Goal: Task Accomplishment & Management: Use online tool/utility

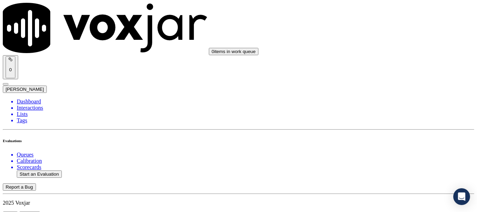
scroll to position [105, 0]
type input "20250811-144332_6145950496-all.mp3"
type input "mich"
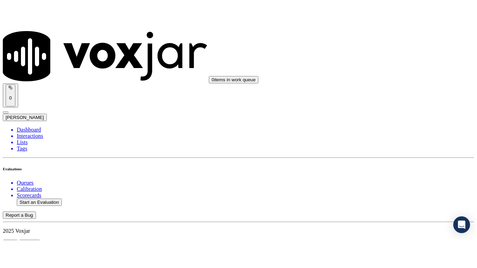
scroll to position [61, 0]
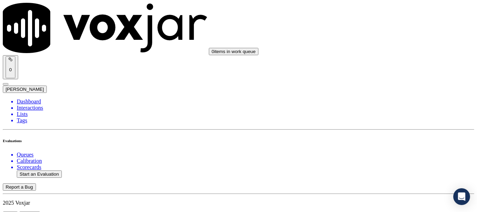
type input "[DATE]T18:13"
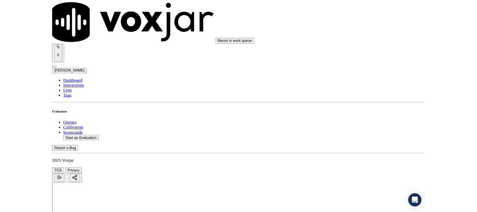
scroll to position [105, 0]
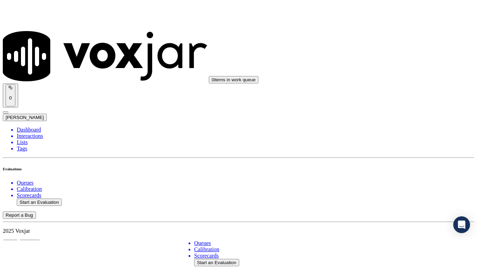
scroll to position [70, 0]
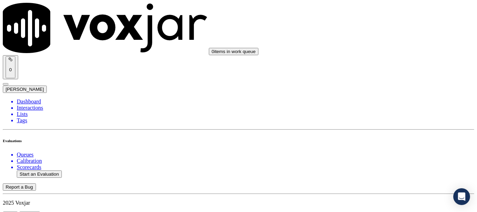
type input "[PERSON_NAME]"
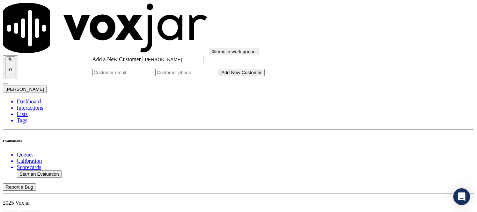
type input "[PERSON_NAME]"
drag, startPoint x: 278, startPoint y: 111, endPoint x: 282, endPoint y: 114, distance: 4.4
click at [217, 76] on input "Add a New Customer" at bounding box center [186, 72] width 62 height 7
paste input "6145950496"
paste input "6142755000"
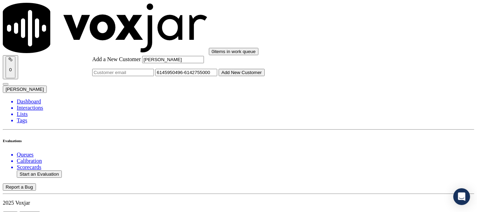
type input "6145950496-6142755000"
click at [265, 76] on button "Add New Customer" at bounding box center [242, 72] width 46 height 7
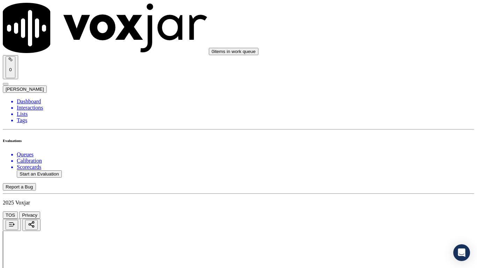
drag, startPoint x: 386, startPoint y: 243, endPoint x: 384, endPoint y: 204, distance: 39.2
click at [380, 39] on div "Yes" at bounding box center [398, 36] width 89 height 6
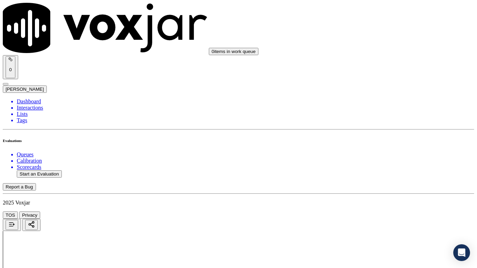
drag, startPoint x: 399, startPoint y: 119, endPoint x: 398, endPoint y: 127, distance: 8.1
click at [393, 136] on div "Yes" at bounding box center [398, 133] width 89 height 6
drag, startPoint x: 393, startPoint y: 211, endPoint x: 393, endPoint y: 215, distance: 3.6
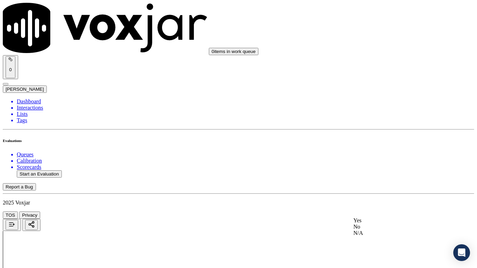
click at [386, 212] on div "Yes" at bounding box center [398, 221] width 89 height 6
click at [392, 123] on div "N/A" at bounding box center [398, 120] width 89 height 6
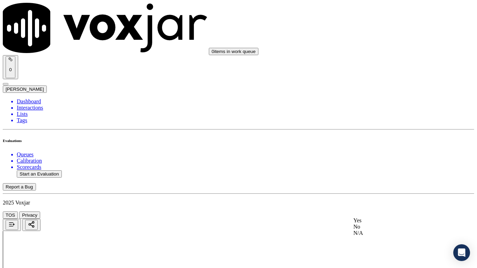
click at [397, 212] on div "N/A" at bounding box center [398, 233] width 89 height 6
click at [372, 67] on div "Yes" at bounding box center [398, 64] width 89 height 6
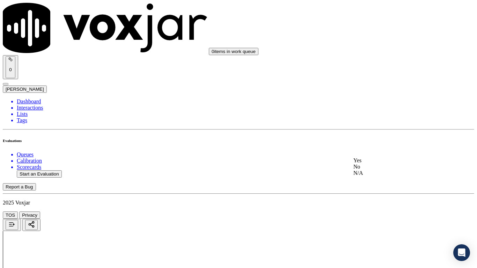
drag, startPoint x: 383, startPoint y: 167, endPoint x: 381, endPoint y: 173, distance: 6.1
click at [382, 164] on div "Yes" at bounding box center [398, 161] width 89 height 6
drag, startPoint x: 379, startPoint y: 87, endPoint x: 394, endPoint y: 162, distance: 76.1
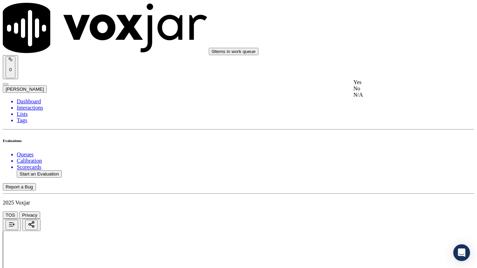
click at [379, 86] on div "Yes" at bounding box center [398, 82] width 89 height 6
click at [389, 174] on div "Yes" at bounding box center [398, 170] width 89 height 6
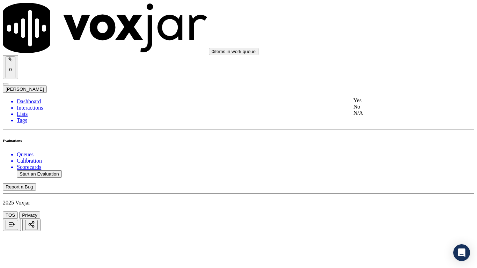
drag, startPoint x: 394, startPoint y: 104, endPoint x: 398, endPoint y: 148, distance: 44.2
click at [394, 104] on div "Yes" at bounding box center [398, 100] width 89 height 6
drag, startPoint x: 385, startPoint y: 139, endPoint x: 390, endPoint y: 152, distance: 13.6
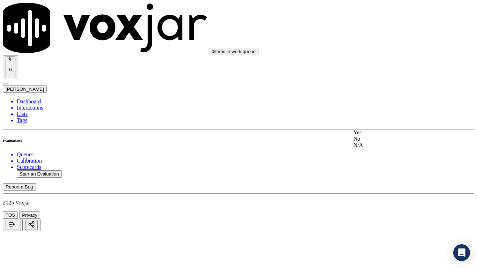
click at [385, 136] on div "Yes" at bounding box center [398, 133] width 89 height 6
drag, startPoint x: 368, startPoint y: 100, endPoint x: 367, endPoint y: 109, distance: 8.6
click at [369, 118] on div "Yes" at bounding box center [398, 114] width 89 height 6
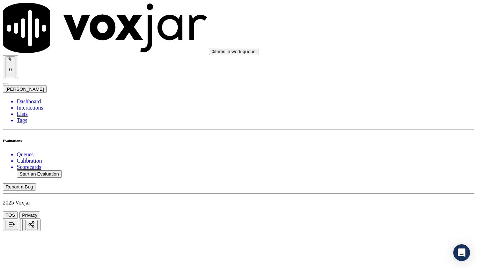
click at [376, 206] on div "Yes" at bounding box center [398, 203] width 89 height 6
drag, startPoint x: 369, startPoint y: 66, endPoint x: 373, endPoint y: 74, distance: 9.5
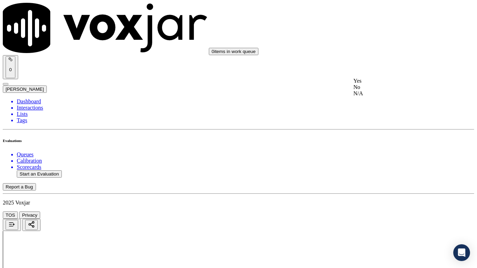
click at [378, 84] on div "Yes" at bounding box center [398, 81] width 89 height 6
click at [381, 172] on div "Yes" at bounding box center [398, 169] width 89 height 6
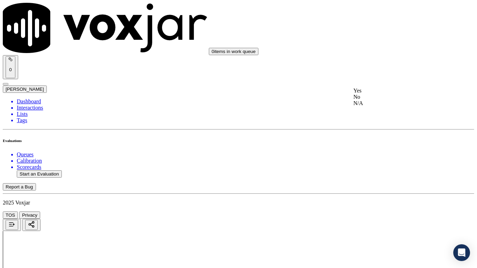
drag, startPoint x: 378, startPoint y: 97, endPoint x: 384, endPoint y: 132, distance: 35.0
click at [379, 94] on div "Yes" at bounding box center [398, 91] width 89 height 6
click at [371, 190] on div "Yes" at bounding box center [398, 187] width 89 height 6
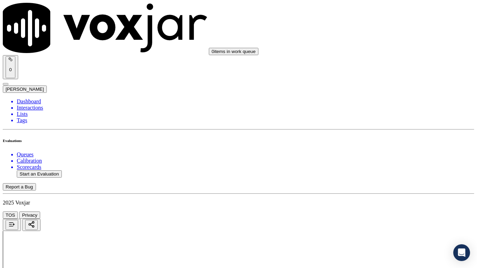
click at [379, 102] on div "Yes" at bounding box center [398, 100] width 89 height 6
click at [375, 212] on div "Yes" at bounding box center [398, 226] width 89 height 6
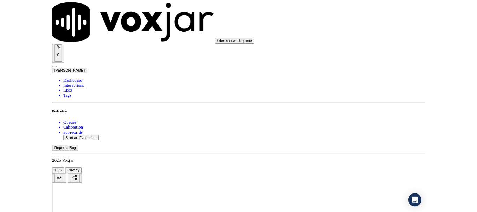
scroll to position [1922, 0]
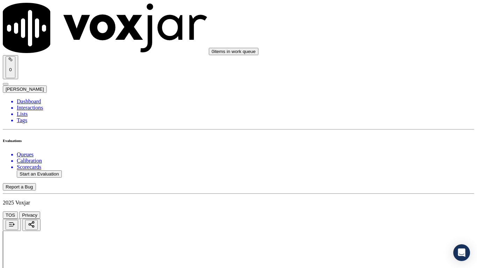
click at [376, 103] on div "Yes" at bounding box center [398, 104] width 89 height 6
click at [372, 204] on div "Yes" at bounding box center [398, 200] width 89 height 6
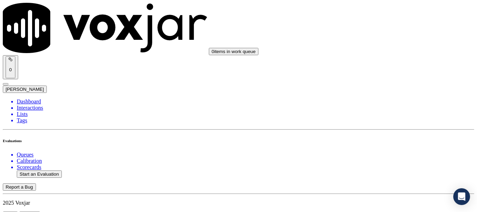
click at [49, 171] on button "Start an Evaluation" at bounding box center [39, 174] width 45 height 7
type input "20250811-141631_2168586829-all.mp3"
type input "[PERSON_NAME]"
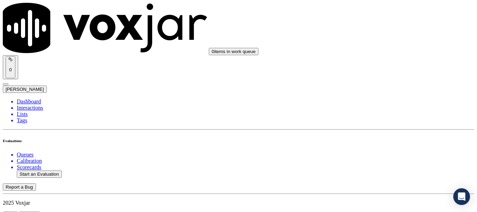
type input "[DATE]T18:23"
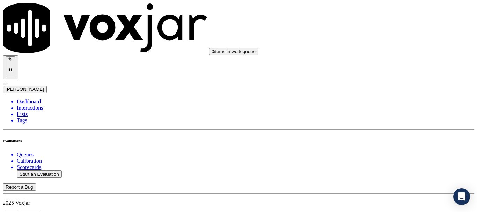
scroll to position [70, 0]
type input "[PERSON_NAME]"
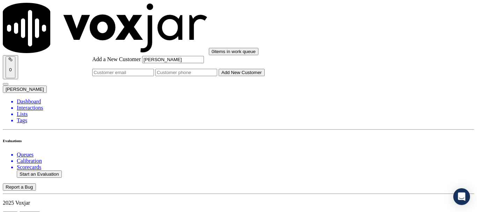
type input "[PERSON_NAME]"
click at [217, 76] on input "Add a New Customer" at bounding box center [186, 72] width 62 height 7
paste input "2168586829"
type input "2168586829"
click at [264, 76] on button "Add New Customer" at bounding box center [242, 72] width 46 height 7
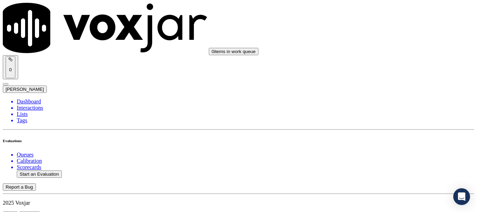
drag, startPoint x: 394, startPoint y: 129, endPoint x: 393, endPoint y: 132, distance: 3.5
click at [392, 144] on div "Yes" at bounding box center [398, 141] width 89 height 6
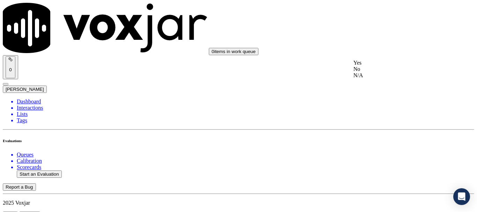
click at [387, 65] on div "Yes" at bounding box center [398, 63] width 89 height 6
click at [385, 154] on div "Yes" at bounding box center [398, 151] width 89 height 6
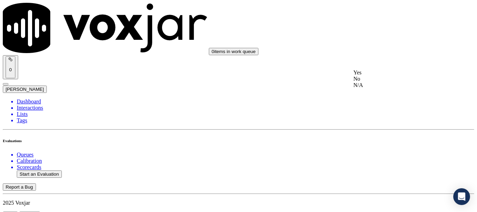
click at [389, 88] on div "N/A" at bounding box center [398, 85] width 89 height 6
click at [373, 62] on div "N/A" at bounding box center [398, 59] width 89 height 6
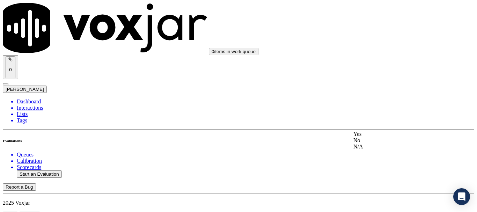
click at [383, 136] on div "Yes" at bounding box center [398, 134] width 89 height 6
click at [396, 94] on div "Yes" at bounding box center [398, 91] width 89 height 6
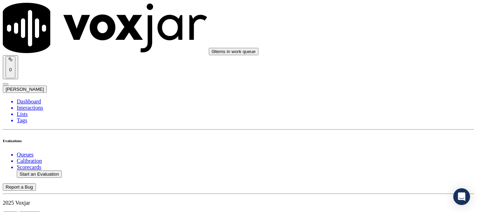
click at [382, 51] on div "Yes" at bounding box center [398, 47] width 89 height 6
drag, startPoint x: 381, startPoint y: 122, endPoint x: 381, endPoint y: 128, distance: 5.6
click at [382, 137] on div "Yes" at bounding box center [398, 135] width 89 height 6
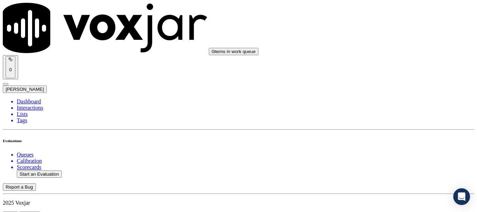
scroll to position [908, 0]
click at [386, 102] on div "Yes" at bounding box center [398, 100] width 89 height 6
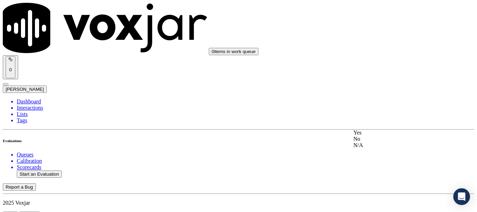
click at [390, 130] on div "Yes No N/A" at bounding box center [398, 139] width 89 height 19
click at [389, 136] on div "Yes" at bounding box center [398, 133] width 89 height 6
click at [379, 48] on div "Yes" at bounding box center [398, 45] width 89 height 6
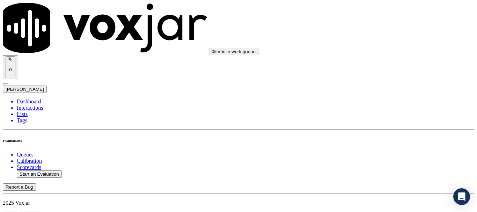
click at [376, 136] on div "Yes" at bounding box center [398, 133] width 89 height 6
click at [384, 49] on div "Yes" at bounding box center [398, 46] width 89 height 6
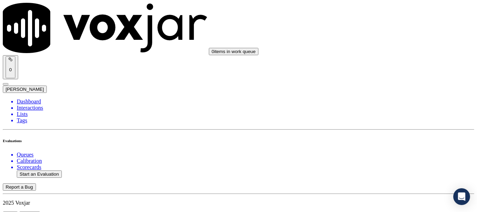
drag, startPoint x: 380, startPoint y: 123, endPoint x: 378, endPoint y: 129, distance: 5.9
click at [381, 137] on div "Yes" at bounding box center [398, 134] width 89 height 6
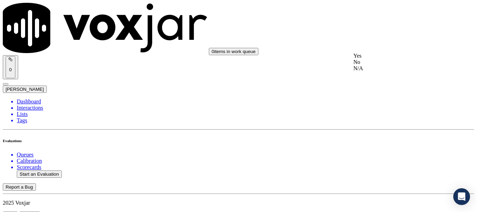
click at [379, 58] on div "Yes" at bounding box center [398, 56] width 89 height 6
drag, startPoint x: 399, startPoint y: 140, endPoint x: 396, endPoint y: 146, distance: 6.4
click at [392, 155] on div "Yes" at bounding box center [398, 152] width 89 height 6
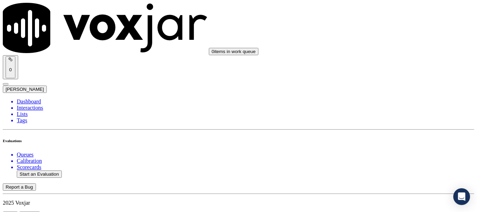
click at [376, 66] on div "Yes" at bounding box center [398, 66] width 89 height 6
click at [377, 50] on div "Yes" at bounding box center [398, 51] width 89 height 6
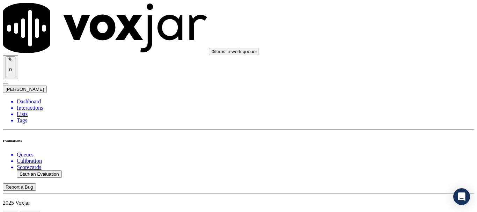
drag, startPoint x: 390, startPoint y: 126, endPoint x: 389, endPoint y: 131, distance: 5.3
click at [386, 142] on div "Yes" at bounding box center [398, 139] width 89 height 6
drag, startPoint x: 373, startPoint y: 121, endPoint x: 373, endPoint y: 127, distance: 5.9
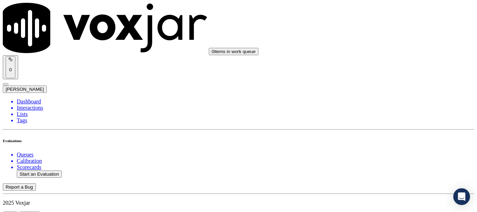
click at [376, 136] on div "Yes" at bounding box center [398, 133] width 89 height 6
click at [42, 171] on button "Start an Evaluation" at bounding box center [39, 174] width 45 height 7
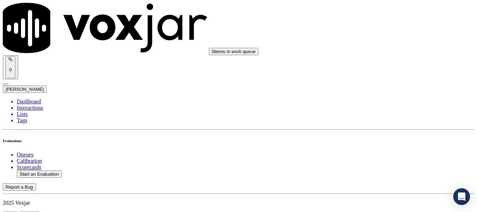
type input "20250811-164404_4196183217-all.mp3"
type input "[PERSON_NAME]"
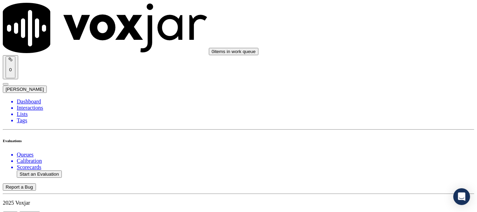
type input "[DATE]T18:43"
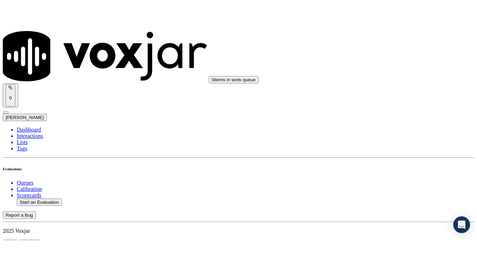
scroll to position [70, 0]
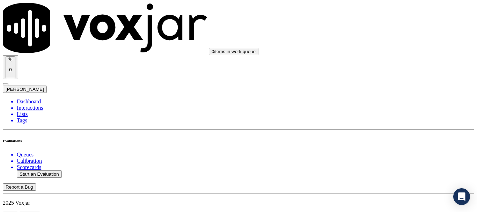
type input "[PERSON_NAME]"
drag, startPoint x: 392, startPoint y: 139, endPoint x: 386, endPoint y: 145, distance: 8.2
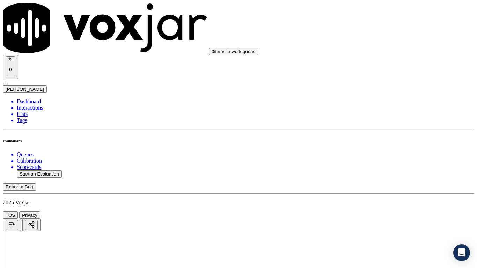
drag, startPoint x: 400, startPoint y: 232, endPoint x: 389, endPoint y: 219, distance: 18.1
click at [393, 144] on div "Yes" at bounding box center [398, 141] width 89 height 6
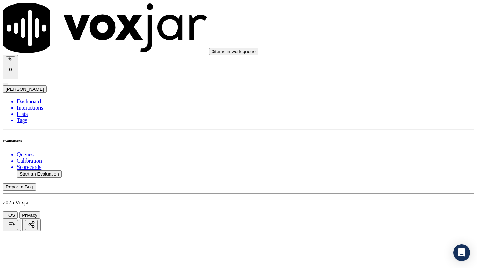
click at [377, 65] on div "Yes" at bounding box center [398, 63] width 89 height 6
click at [379, 153] on div "Yes" at bounding box center [398, 151] width 89 height 6
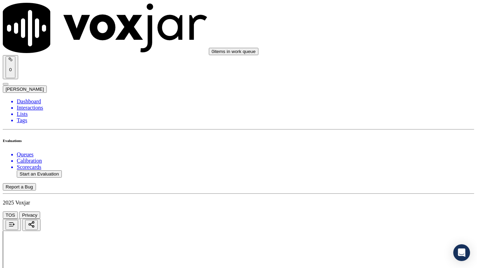
click at [378, 123] on div "N/A" at bounding box center [398, 120] width 89 height 6
drag, startPoint x: 394, startPoint y: 209, endPoint x: 393, endPoint y: 215, distance: 6.4
click at [374, 212] on div "N/A" at bounding box center [398, 233] width 89 height 6
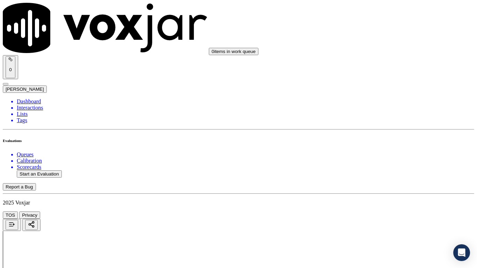
scroll to position [524, 0]
click at [377, 101] on div "Yes" at bounding box center [398, 99] width 89 height 6
click at [383, 199] on div "Yes" at bounding box center [398, 196] width 89 height 6
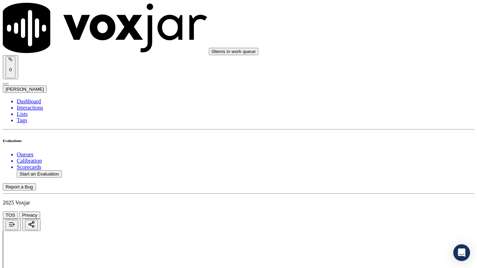
scroll to position [699, 0]
click at [379, 121] on div "Yes" at bounding box center [398, 117] width 89 height 6
click at [382, 209] on div "Yes" at bounding box center [398, 205] width 89 height 6
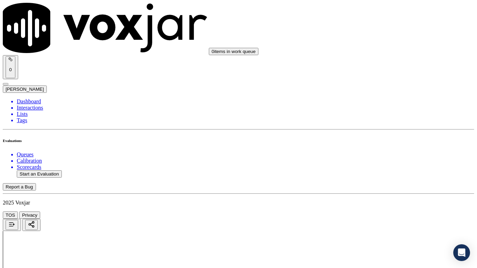
scroll to position [873, 0]
click at [384, 139] on div "Yes" at bounding box center [398, 135] width 89 height 6
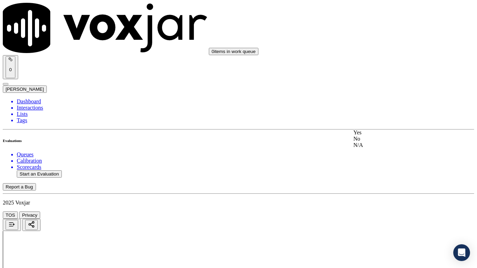
click at [376, 136] on div "Yes" at bounding box center [398, 133] width 89 height 6
click at [374, 203] on div "Yes" at bounding box center [398, 200] width 89 height 6
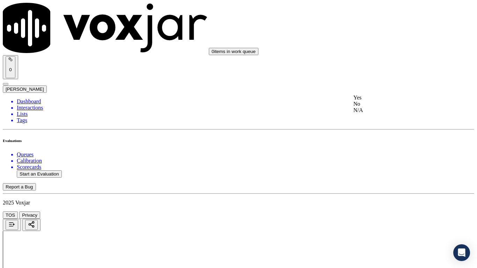
click at [379, 98] on div "Yes" at bounding box center [398, 98] width 89 height 6
click at [379, 188] on div "Yes" at bounding box center [398, 186] width 89 height 6
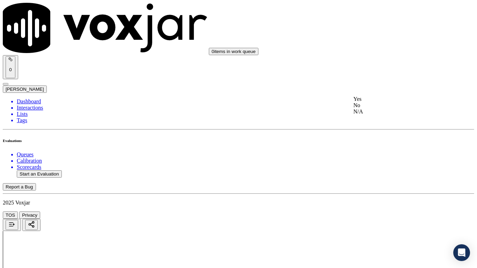
click at [365, 102] on div "Yes" at bounding box center [398, 99] width 89 height 6
click at [376, 199] on div "Yes" at bounding box center [398, 196] width 89 height 6
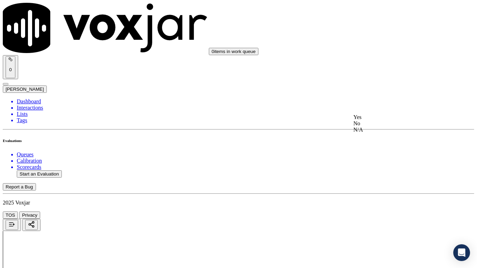
click at [382, 121] on div "Yes" at bounding box center [398, 117] width 89 height 6
click at [374, 209] on div "Yes" at bounding box center [398, 205] width 89 height 6
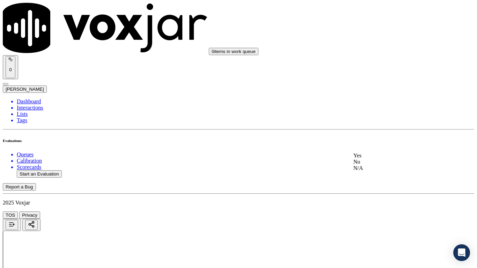
click at [376, 156] on div "Yes" at bounding box center [398, 156] width 89 height 6
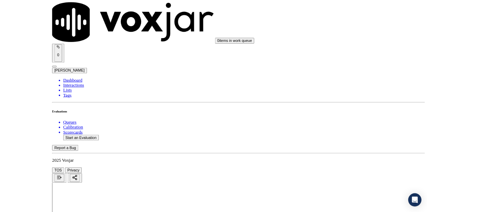
scroll to position [1922, 0]
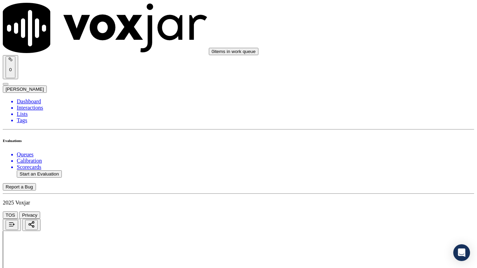
click at [378, 107] on div "Yes" at bounding box center [398, 104] width 89 height 6
drag, startPoint x: 378, startPoint y: 203, endPoint x: 376, endPoint y: 227, distance: 24.2
click at [378, 204] on div "Yes" at bounding box center [398, 200] width 89 height 6
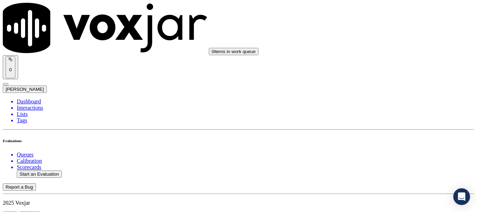
click at [50, 171] on button "Start an Evaluation" at bounding box center [39, 174] width 45 height 7
type input "20250811-162450_2163217782-all.mp3"
type input "[PERSON_NAME]"
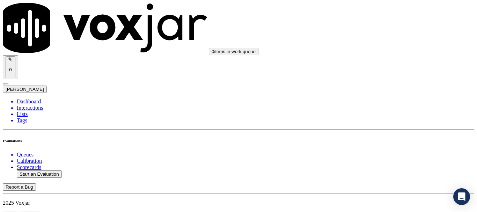
type input "[DATE]T19:08"
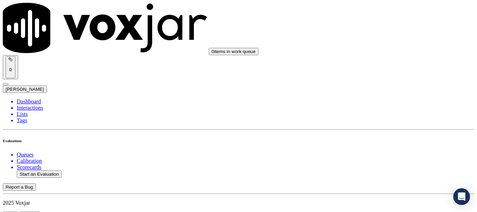
scroll to position [70, 0]
type input "[PERSON_NAME]"
drag, startPoint x: 289, startPoint y: 201, endPoint x: 289, endPoint y: 196, distance: 5.6
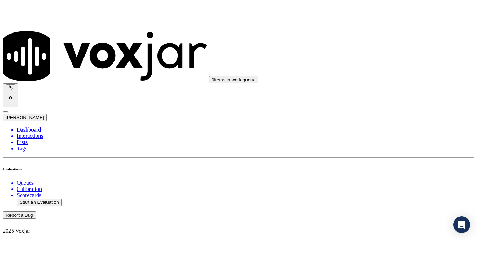
scroll to position [140, 0]
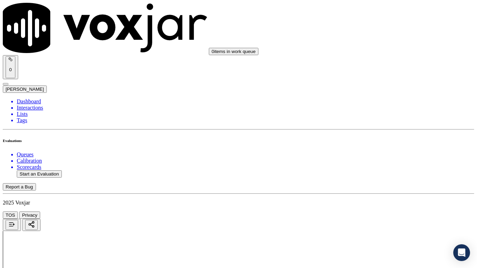
drag, startPoint x: 401, startPoint y: 129, endPoint x: 401, endPoint y: 135, distance: 6.0
click at [396, 142] on div "Yes" at bounding box center [398, 141] width 89 height 6
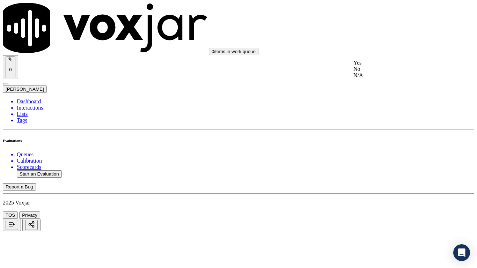
click at [391, 66] on div "Yes" at bounding box center [398, 63] width 89 height 6
click at [387, 154] on div "Yes" at bounding box center [398, 151] width 89 height 6
click at [377, 209] on div "N/A" at bounding box center [398, 206] width 89 height 6
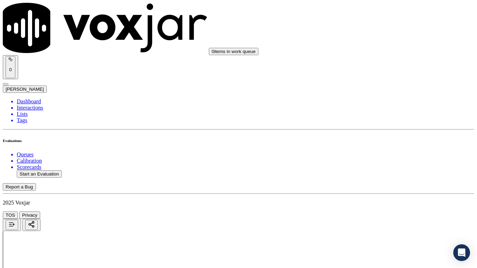
scroll to position [384, 0]
click at [394, 167] on div "N/A" at bounding box center [398, 163] width 89 height 6
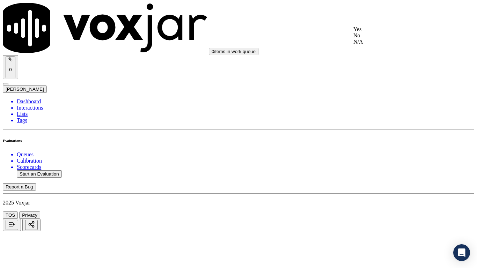
click at [369, 32] on div "Yes" at bounding box center [398, 29] width 89 height 6
click at [389, 129] on div "Yes" at bounding box center [398, 126] width 89 height 6
click at [386, 212] on div "Yes" at bounding box center [398, 222] width 89 height 6
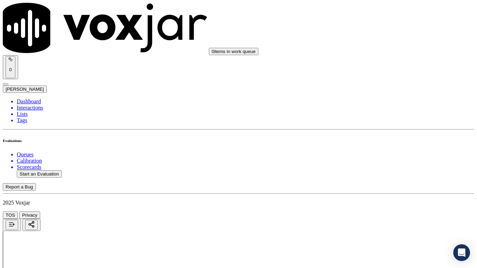
scroll to position [839, 0]
click at [373, 67] on div "Yes" at bounding box center [398, 66] width 89 height 6
click at [400, 174] on div "Yes" at bounding box center [398, 170] width 89 height 6
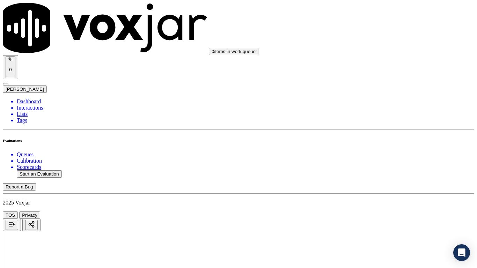
scroll to position [1048, 0]
click at [399, 101] on div "Yes" at bounding box center [398, 98] width 89 height 6
click at [386, 212] on div "Yes" at bounding box center [398, 219] width 89 height 6
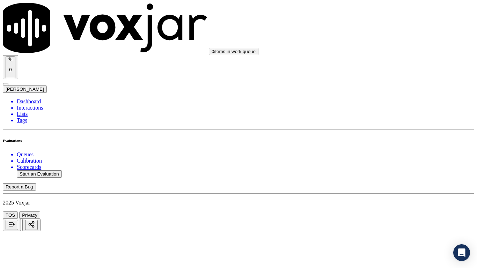
scroll to position [1293, 0]
drag, startPoint x: 371, startPoint y: 49, endPoint x: 374, endPoint y: 57, distance: 8.5
click at [377, 62] on div "Yes" at bounding box center [398, 63] width 89 height 6
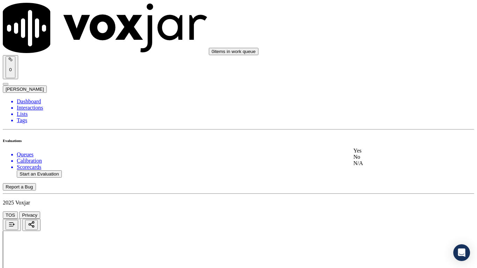
drag, startPoint x: 389, startPoint y: 156, endPoint x: 387, endPoint y: 162, distance: 5.9
click at [388, 154] on div "Yes" at bounding box center [398, 151] width 89 height 6
click at [370, 32] on div "Yes" at bounding box center [398, 29] width 89 height 6
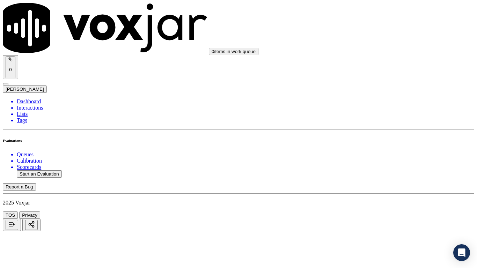
click at [378, 129] on div "Yes" at bounding box center [398, 126] width 89 height 6
drag, startPoint x: 381, startPoint y: 209, endPoint x: 381, endPoint y: 215, distance: 6.3
click at [379, 212] on div "Yes" at bounding box center [398, 222] width 89 height 6
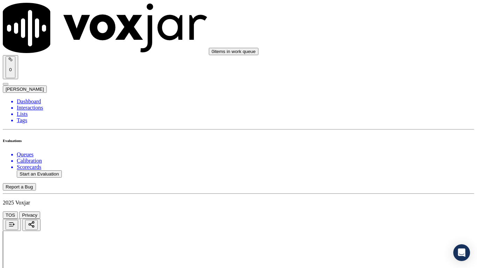
scroll to position [1782, 0]
drag, startPoint x: 385, startPoint y: 36, endPoint x: 389, endPoint y: 104, distance: 67.9
click at [385, 34] on div "Yes" at bounding box center [398, 31] width 89 height 6
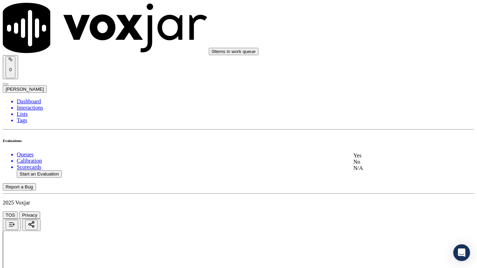
drag, startPoint x: 387, startPoint y: 161, endPoint x: 385, endPoint y: 167, distance: 6.4
click at [387, 159] on div "Yes" at bounding box center [398, 156] width 89 height 6
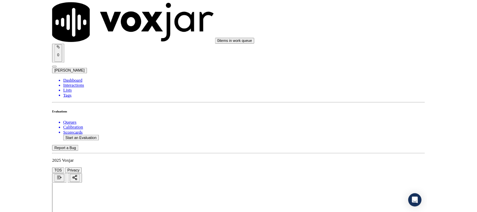
scroll to position [1933, 0]
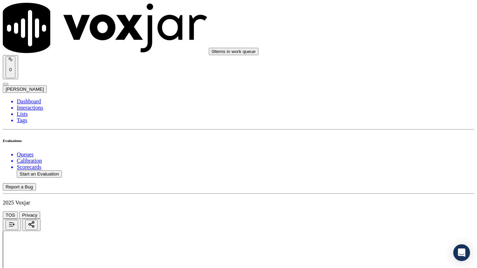
drag, startPoint x: 381, startPoint y: 97, endPoint x: 384, endPoint y: 116, distance: 18.7
click at [381, 96] on div "Yes" at bounding box center [398, 92] width 89 height 6
click at [377, 192] on div "Yes" at bounding box center [398, 189] width 89 height 6
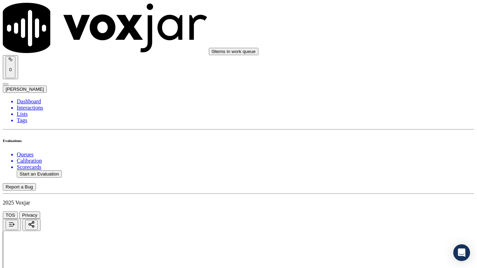
drag, startPoint x: 367, startPoint y: 239, endPoint x: 354, endPoint y: 240, distance: 12.3
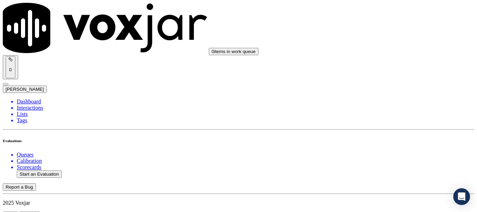
click at [48, 171] on button "Start an Evaluation" at bounding box center [39, 174] width 45 height 7
type input "20250811-141410_6145950496-all.mp3"
type input "miche"
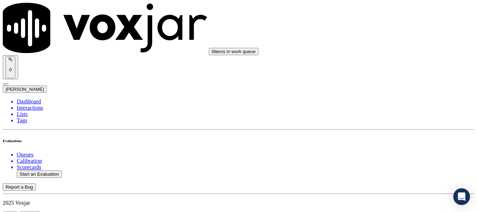
type input "[DATE]T19:30"
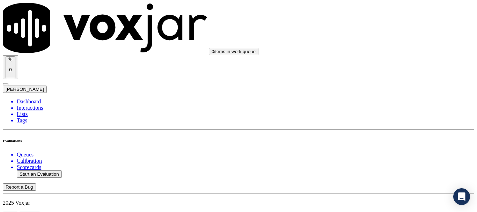
scroll to position [70, 0]
type input "[PERSON_NAME]"
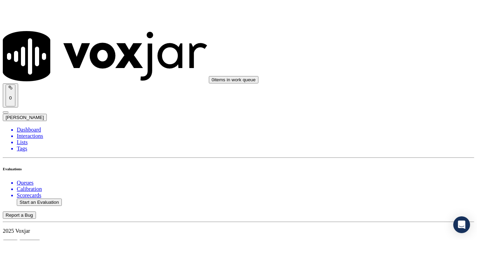
scroll to position [140, 0]
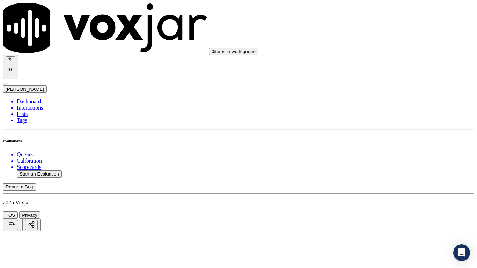
drag, startPoint x: 389, startPoint y: 128, endPoint x: 386, endPoint y: 137, distance: 9.8
click at [384, 143] on div "Yes" at bounding box center [398, 141] width 89 height 6
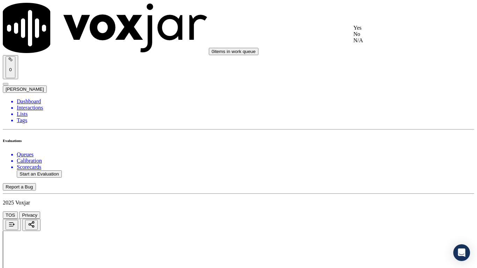
click at [386, 31] on div "Yes" at bounding box center [398, 28] width 89 height 6
drag, startPoint x: 387, startPoint y: 111, endPoint x: 387, endPoint y: 188, distance: 76.5
click at [387, 119] on div "Yes" at bounding box center [398, 116] width 89 height 6
drag, startPoint x: 385, startPoint y: 202, endPoint x: 384, endPoint y: 206, distance: 4.0
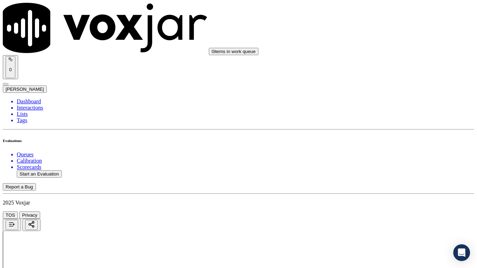
click at [382, 212] on div "N/A" at bounding box center [398, 225] width 89 height 6
drag, startPoint x: 389, startPoint y: 70, endPoint x: 389, endPoint y: 75, distance: 5.9
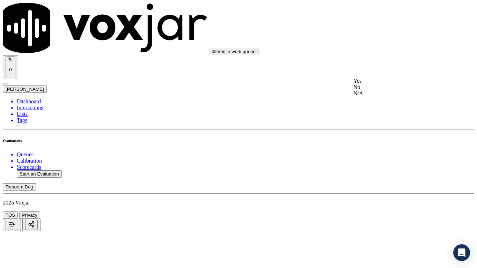
click at [387, 97] on div "N/A" at bounding box center [398, 93] width 89 height 6
click at [384, 172] on div "Yes" at bounding box center [398, 169] width 89 height 6
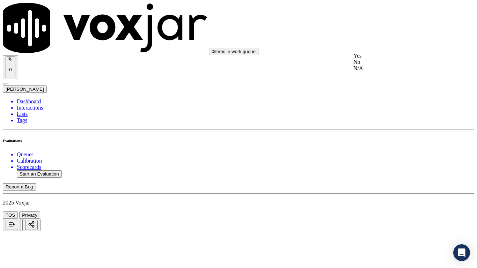
click at [380, 57] on div "Yes" at bounding box center [398, 56] width 89 height 6
click at [382, 155] on div "Yes" at bounding box center [398, 152] width 89 height 6
click at [384, 186] on div "Yes" at bounding box center [398, 186] width 89 height 6
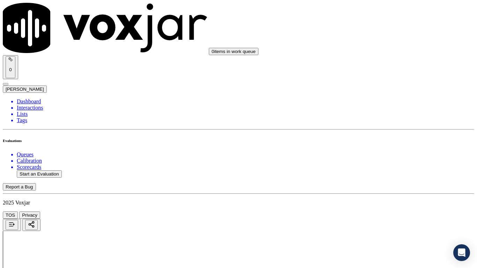
scroll to position [908, 0]
click at [387, 103] on div "Yes" at bounding box center [398, 100] width 89 height 6
click at [379, 187] on div "Yes" at bounding box center [398, 184] width 89 height 6
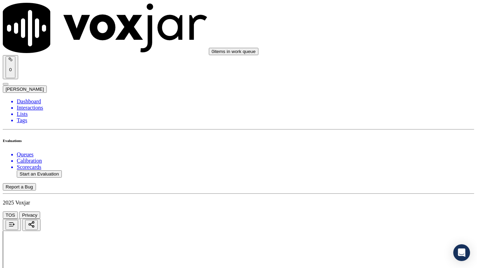
scroll to position [1188, 0]
click at [382, 80] on div "Yes" at bounding box center [398, 80] width 89 height 6
drag, startPoint x: 379, startPoint y: 172, endPoint x: 382, endPoint y: 192, distance: 20.5
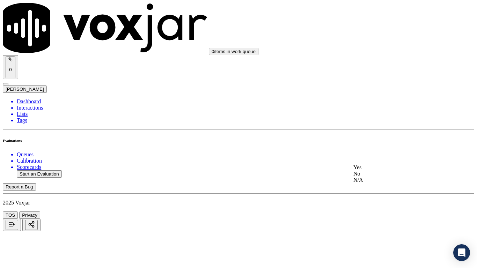
click at [379, 171] on div "Yes" at bounding box center [398, 168] width 89 height 6
click at [381, 205] on div "Yes" at bounding box center [398, 202] width 89 height 6
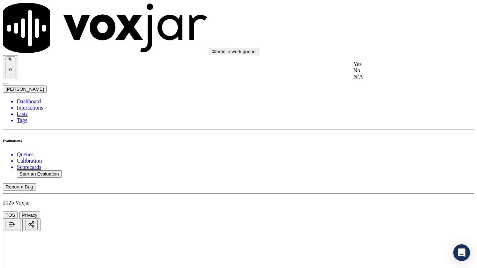
click at [382, 63] on div "Yes" at bounding box center [398, 64] width 89 height 6
click at [370, 164] on div "Yes" at bounding box center [398, 161] width 89 height 6
click at [372, 206] on div "Yes" at bounding box center [398, 203] width 89 height 6
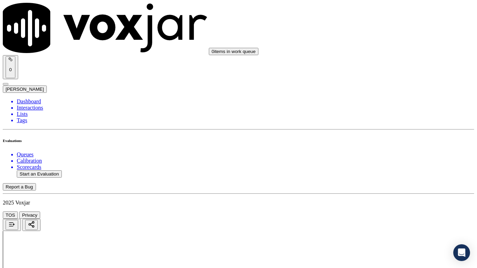
scroll to position [1712, 0]
click at [378, 102] on div "Yes" at bounding box center [398, 100] width 89 height 6
click at [381, 212] on div "Yes" at bounding box center [398, 226] width 89 height 6
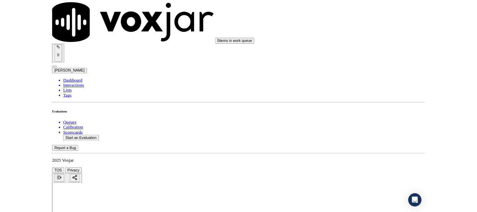
scroll to position [1933, 0]
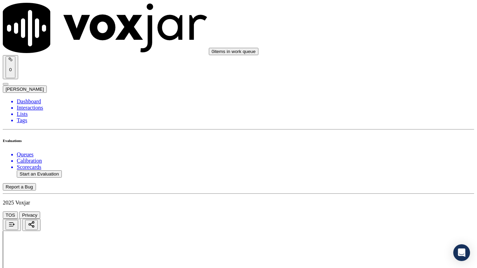
click at [383, 95] on div "Yes" at bounding box center [398, 92] width 89 height 6
click at [380, 192] on div "Yes" at bounding box center [398, 189] width 89 height 6
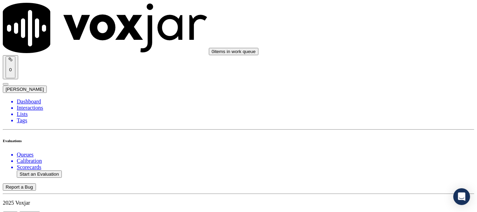
click at [46, 171] on button "Start an Evaluation" at bounding box center [39, 174] width 45 height 7
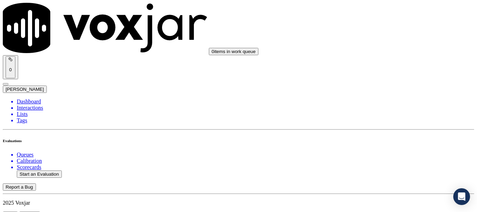
type input "20250811-113618_7406676867-all.mp3"
type input "caro"
drag, startPoint x: 203, startPoint y: 132, endPoint x: 117, endPoint y: 9, distance: 150.4
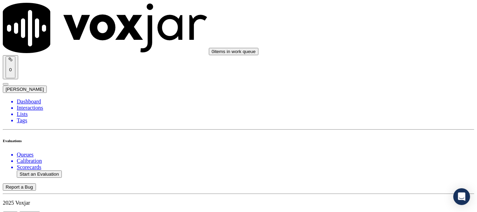
drag, startPoint x: 194, startPoint y: 197, endPoint x: 202, endPoint y: 197, distance: 8.4
drag, startPoint x: 246, startPoint y: 80, endPoint x: 267, endPoint y: 102, distance: 30.1
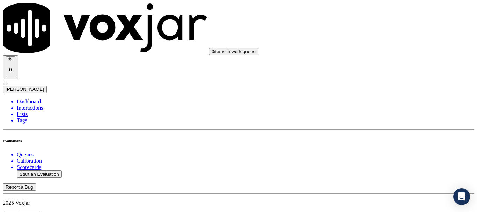
type input "[DATE]T19:36"
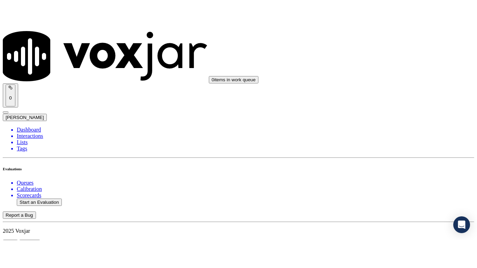
scroll to position [61, 0]
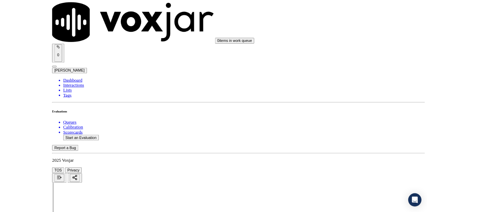
scroll to position [105, 0]
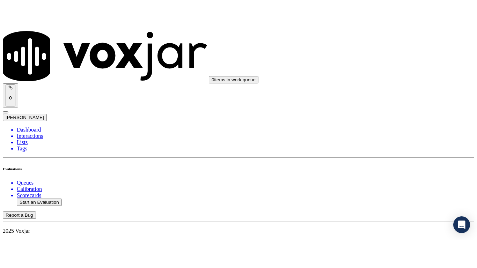
scroll to position [70, 0]
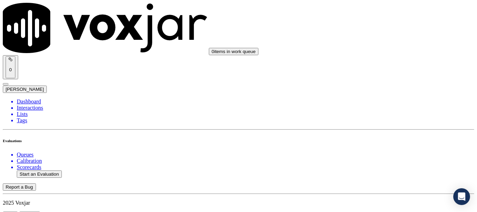
type input "[PERSON_NAME]"
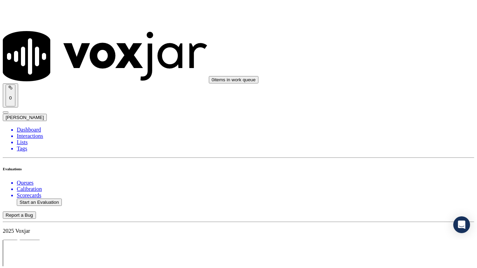
scroll to position [155, 0]
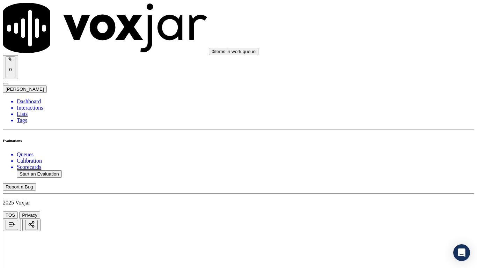
drag, startPoint x: 393, startPoint y: 126, endPoint x: 396, endPoint y: 137, distance: 10.4
click at [396, 140] on div "Yes" at bounding box center [398, 141] width 89 height 6
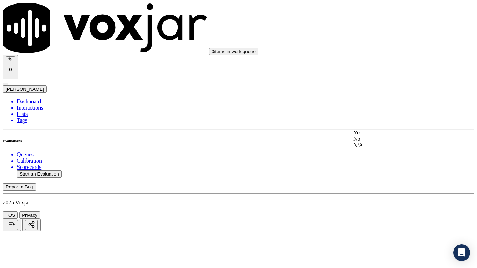
click at [387, 136] on div "Yes" at bounding box center [398, 133] width 89 height 6
click at [383, 212] on div "Yes" at bounding box center [398, 221] width 89 height 6
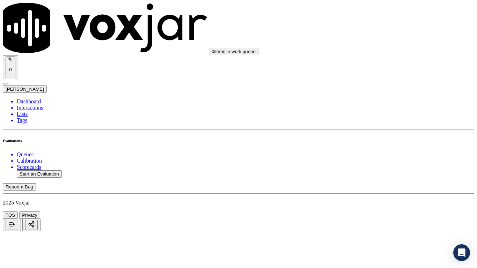
click at [384, 193] on div "N/A" at bounding box center [398, 190] width 89 height 6
click at [397, 167] on div "N/A" at bounding box center [398, 163] width 89 height 6
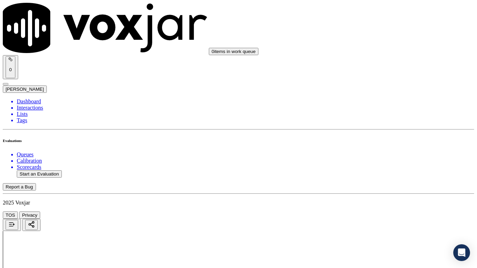
scroll to position [594, 0]
click at [375, 32] on div "Yes" at bounding box center [398, 29] width 89 height 6
click at [396, 129] on div "Yes" at bounding box center [398, 126] width 89 height 6
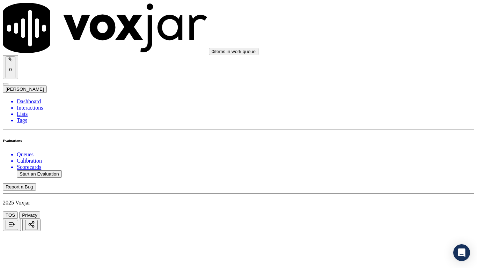
click at [380, 212] on div "No" at bounding box center [398, 228] width 89 height 6
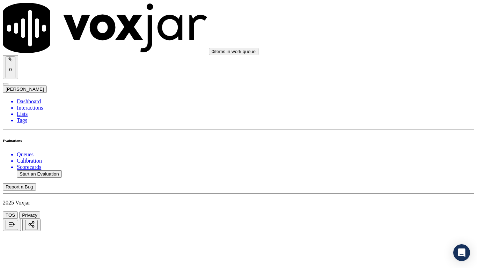
scroll to position [606, 0]
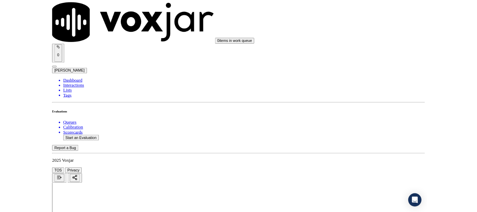
scroll to position [666, 0]
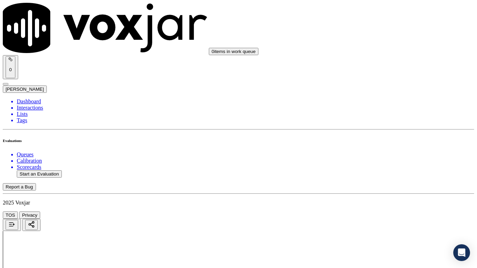
drag, startPoint x: 373, startPoint y: 231, endPoint x: 412, endPoint y: 188, distance: 57.4
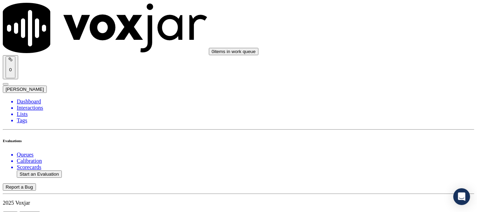
paste textarea "The agent failed to ask for the customer's full name on the account and did not…"
type textarea "6.58sec The agent failed to ask for the customer's full name on the account and…"
click at [386, 101] on div "Yes" at bounding box center [398, 97] width 89 height 6
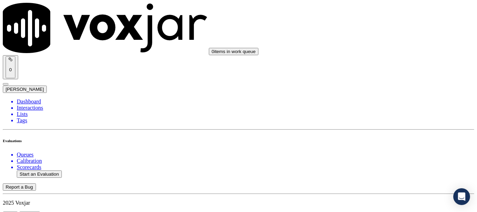
scroll to position [949, 0]
click at [385, 101] on div "Yes" at bounding box center [398, 97] width 89 height 6
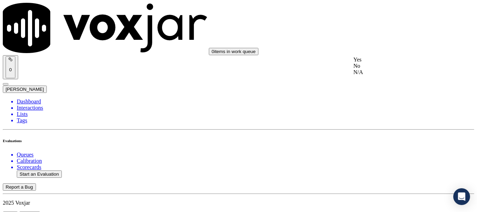
drag, startPoint x: 380, startPoint y: 63, endPoint x: 401, endPoint y: 174, distance: 113.0
click at [381, 63] on div "Yes" at bounding box center [398, 60] width 89 height 6
click at [377, 129] on div "Yes" at bounding box center [398, 127] width 89 height 6
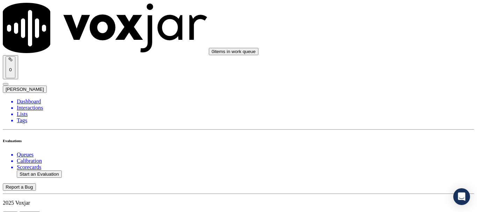
click at [379, 63] on div "Yes" at bounding box center [398, 60] width 89 height 6
click at [384, 151] on div "Yes" at bounding box center [398, 148] width 89 height 6
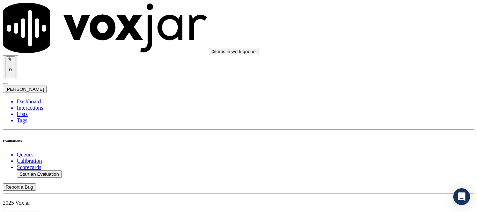
click at [382, 62] on div "Yes" at bounding box center [398, 61] width 89 height 6
click at [381, 160] on div "Yes" at bounding box center [398, 157] width 89 height 6
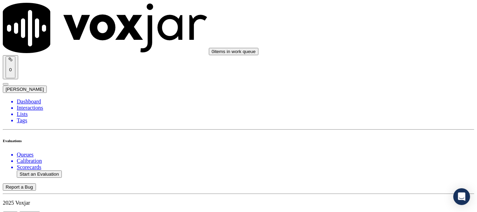
click at [385, 147] on div "Yes No N/A" at bounding box center [398, 155] width 89 height 19
click at [387, 152] on div "Yes" at bounding box center [398, 149] width 89 height 6
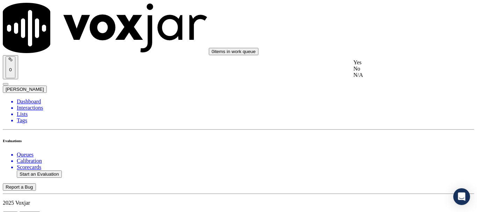
click at [377, 65] on div "Yes" at bounding box center [398, 62] width 89 height 6
drag, startPoint x: 393, startPoint y: 175, endPoint x: 384, endPoint y: 189, distance: 16.9
click at [370, 137] on div "Yes" at bounding box center [398, 134] width 89 height 6
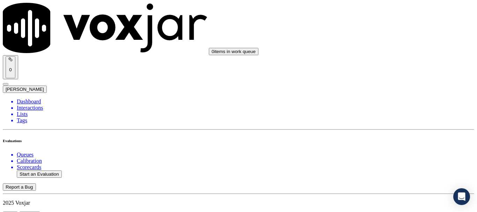
click at [383, 66] on div "Yes" at bounding box center [398, 66] width 89 height 6
drag, startPoint x: 384, startPoint y: 167, endPoint x: 385, endPoint y: 174, distance: 7.0
click at [384, 166] on div "Yes" at bounding box center [398, 162] width 89 height 6
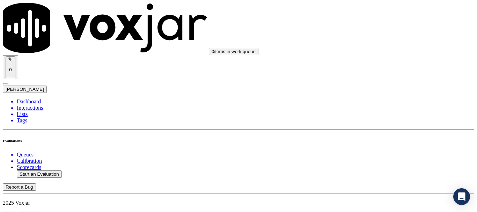
scroll to position [2026, 0]
drag, startPoint x: 377, startPoint y: 184, endPoint x: 343, endPoint y: 187, distance: 34.3
click at [52, 171] on button "Start an Evaluation" at bounding box center [39, 174] width 45 height 7
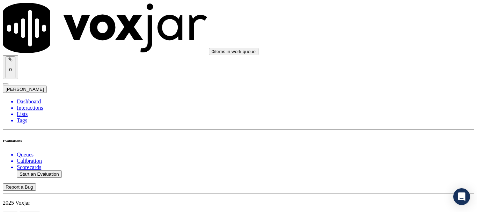
type input "20250811-150513_2677677862-all.mp3"
drag, startPoint x: 179, startPoint y: 114, endPoint x: 372, endPoint y: 140, distance: 194.9
type input "[PERSON_NAME]"
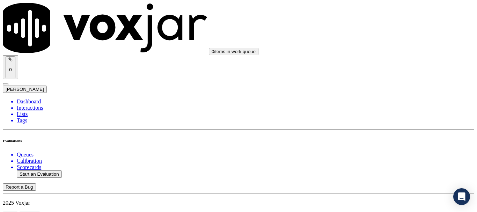
type input "[DATE]T20:28"
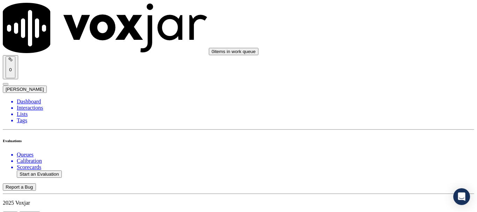
scroll to position [61, 0]
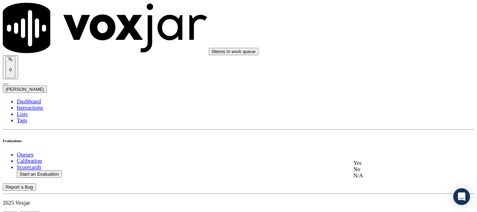
click at [390, 173] on div "No" at bounding box center [398, 169] width 89 height 6
type textarea "4.59sec Agent skipped the question where they ask the Cx whether he has signed …"
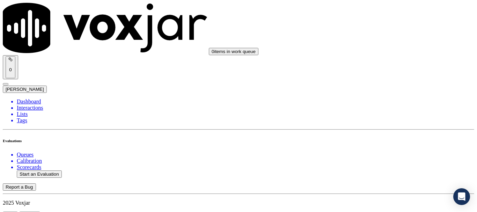
scroll to position [70, 0]
type input "[PERSON_NAME]"
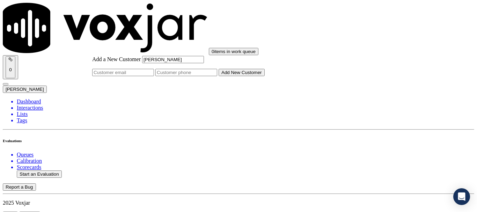
type input "[PERSON_NAME]"
drag, startPoint x: 274, startPoint y: 107, endPoint x: 280, endPoint y: 114, distance: 8.7
click at [217, 76] on input "Add a New Customer" at bounding box center [186, 72] width 62 height 7
paste input "2677677862"
type input "2677677862"
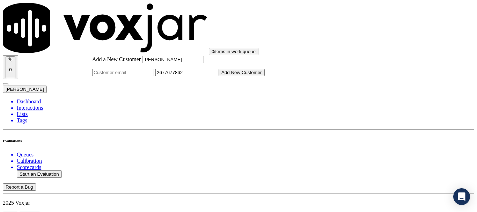
click at [265, 76] on button "Add New Customer" at bounding box center [242, 72] width 46 height 7
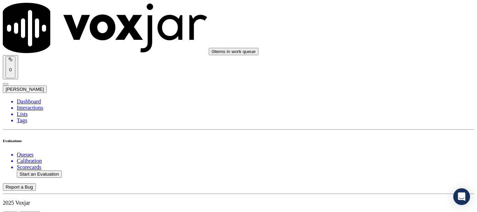
drag, startPoint x: 177, startPoint y: 73, endPoint x: 287, endPoint y: 145, distance: 131.4
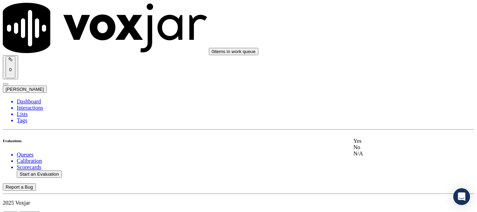
click at [385, 144] on div "Yes" at bounding box center [398, 141] width 89 height 6
click at [385, 66] on div "Yes" at bounding box center [398, 63] width 89 height 6
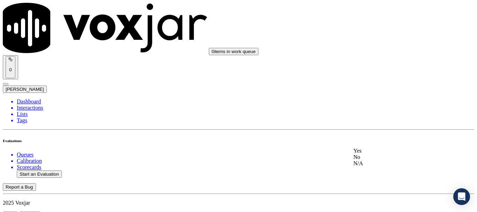
click at [383, 154] on div "Yes" at bounding box center [398, 151] width 89 height 6
drag, startPoint x: 374, startPoint y: 25, endPoint x: 375, endPoint y: 29, distance: 4.0
click at [397, 53] on div "N/A" at bounding box center [398, 50] width 89 height 6
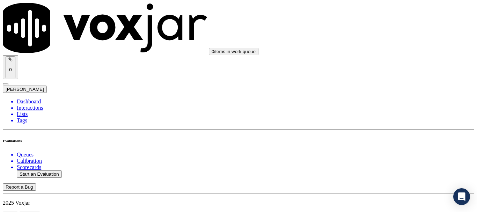
drag, startPoint x: 378, startPoint y: 137, endPoint x: 378, endPoint y: 141, distance: 4.2
click at [381, 167] on div "N/A" at bounding box center [398, 163] width 89 height 6
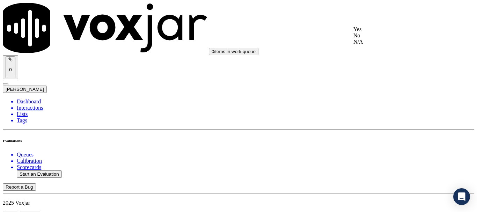
click at [377, 42] on div "Yes No N/A" at bounding box center [398, 35] width 89 height 19
click at [383, 129] on div "Yes" at bounding box center [398, 126] width 89 height 6
click at [368, 32] on div "Yes" at bounding box center [398, 29] width 89 height 6
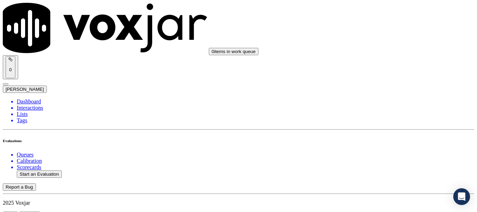
scroll to position [734, 0]
click at [379, 86] on div "Yes" at bounding box center [398, 82] width 89 height 6
drag, startPoint x: 375, startPoint y: 173, endPoint x: 386, endPoint y: 186, distance: 16.6
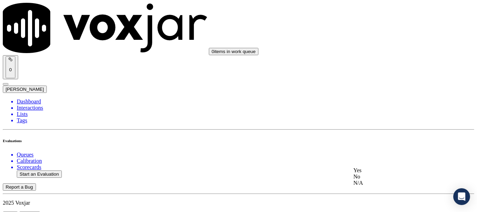
click at [375, 174] on div "Yes" at bounding box center [398, 170] width 89 height 6
drag, startPoint x: 390, startPoint y: 68, endPoint x: 399, endPoint y: 145, distance: 77.1
click at [390, 69] on div "Yes" at bounding box center [398, 66] width 89 height 6
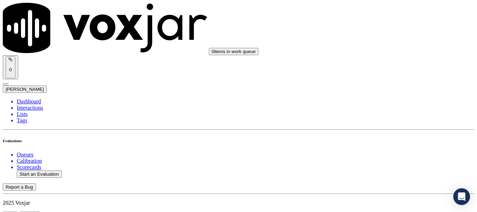
click at [374, 147] on div "Yes" at bounding box center [398, 149] width 89 height 6
click at [380, 48] on div "Yes" at bounding box center [398, 45] width 89 height 6
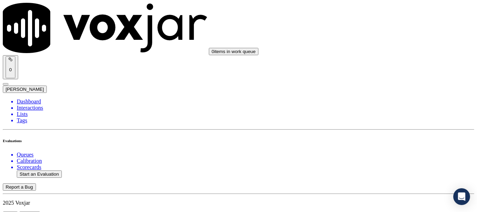
click at [388, 136] on div "Yes" at bounding box center [398, 133] width 89 height 6
drag, startPoint x: 375, startPoint y: 53, endPoint x: 406, endPoint y: 114, distance: 68.4
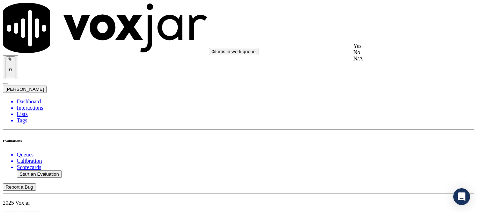
click at [375, 49] on div "Yes" at bounding box center [398, 46] width 89 height 6
click at [383, 136] on div "Yes" at bounding box center [398, 134] width 89 height 6
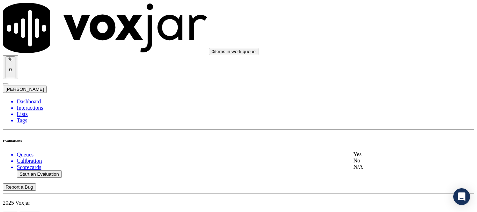
click at [385, 157] on div "Yes" at bounding box center [398, 154] width 89 height 6
click at [373, 20] on div "0 items in work queue 0 [PERSON_NAME]" at bounding box center [239, 48] width 472 height 90
click at [373, 36] on div "Yes" at bounding box center [398, 33] width 89 height 6
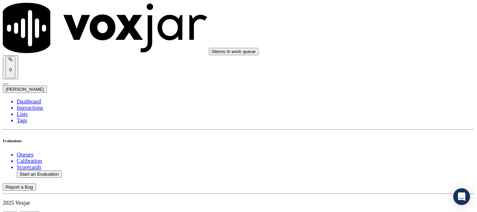
drag, startPoint x: 371, startPoint y: 160, endPoint x: 379, endPoint y: 178, distance: 20.2
click at [371, 161] on div "Yes" at bounding box center [398, 158] width 89 height 6
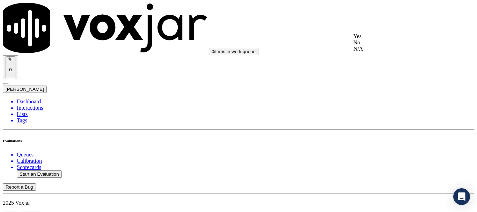
click at [386, 39] on div "Yes" at bounding box center [398, 36] width 89 height 6
click at [371, 136] on div "Yes" at bounding box center [398, 133] width 89 height 6
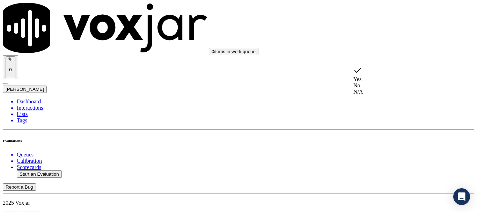
click at [381, 84] on div "No" at bounding box center [398, 85] width 89 height 6
type textarea "8.32sec Agent failed to ask the CX whether his mailing address is same as the s…"
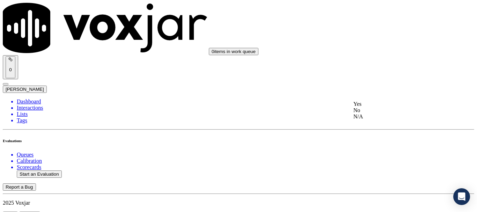
click at [392, 107] on div "Yes" at bounding box center [398, 104] width 89 height 6
drag, startPoint x: 406, startPoint y: 144, endPoint x: 220, endPoint y: 111, distance: 189.1
drag, startPoint x: 435, startPoint y: 169, endPoint x: 427, endPoint y: 169, distance: 7.7
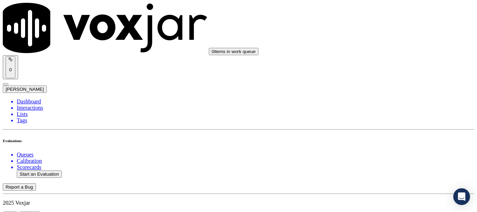
click at [50, 171] on button "Start an Evaluation" at bounding box center [39, 174] width 45 height 7
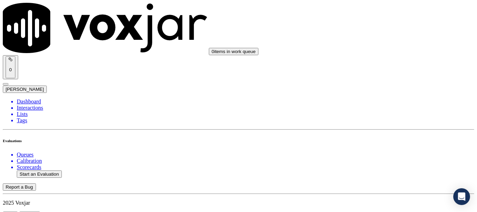
type input "20250811-125443_2168084116-all.mp3"
type input "dav"
drag, startPoint x: 176, startPoint y: 131, endPoint x: 211, endPoint y: 167, distance: 50.4
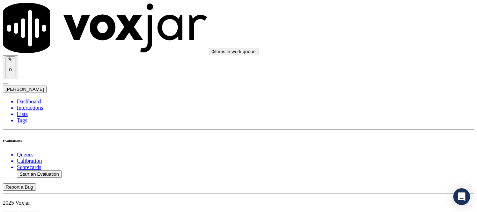
type input "[DATE]T20:54"
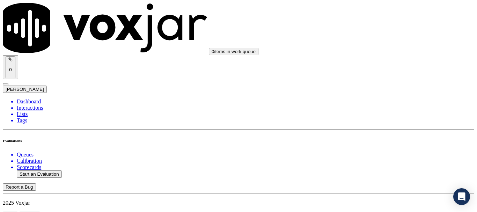
scroll to position [61, 0]
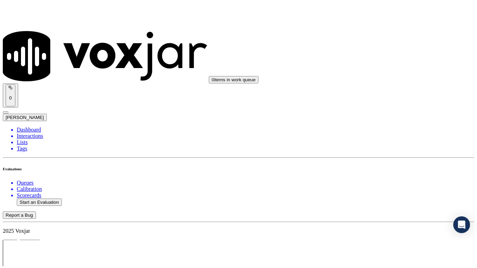
scroll to position [70, 0]
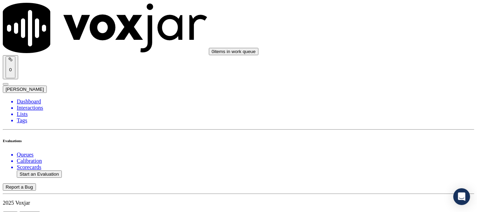
paste input "[PERSON_NAME]"
type input "[PERSON_NAME]"
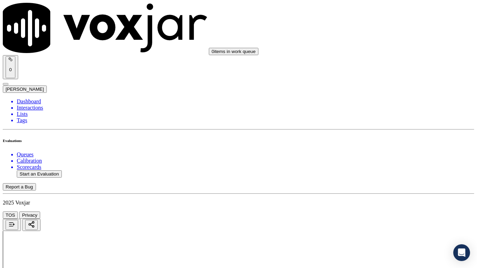
drag, startPoint x: 389, startPoint y: 236, endPoint x: 378, endPoint y: 202, distance: 35.1
click at [394, 74] on div "Yes" at bounding box center [398, 71] width 89 height 6
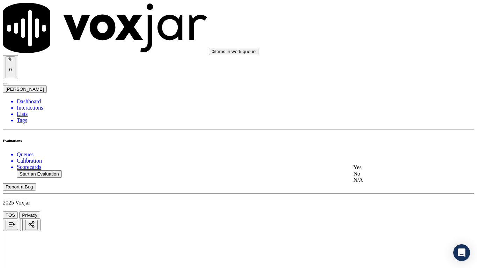
click at [387, 170] on div "Yes" at bounding box center [398, 168] width 89 height 6
click at [381, 84] on div "Yes" at bounding box center [398, 81] width 89 height 6
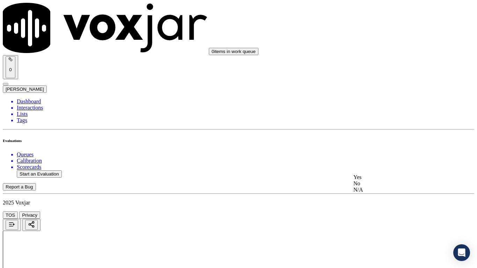
click at [381, 193] on div "N/A" at bounding box center [398, 190] width 89 height 6
drag, startPoint x: 392, startPoint y: 141, endPoint x: 392, endPoint y: 171, distance: 30.0
click at [392, 132] on div "N/A" at bounding box center [398, 128] width 89 height 6
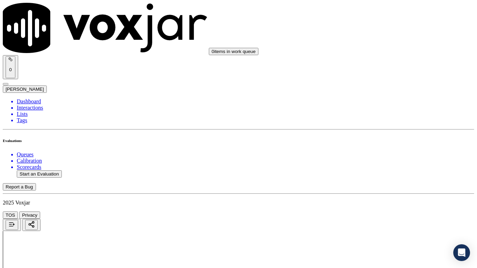
click at [387, 204] on div "Yes" at bounding box center [398, 204] width 89 height 6
drag, startPoint x: 380, startPoint y: 93, endPoint x: 402, endPoint y: 149, distance: 60.1
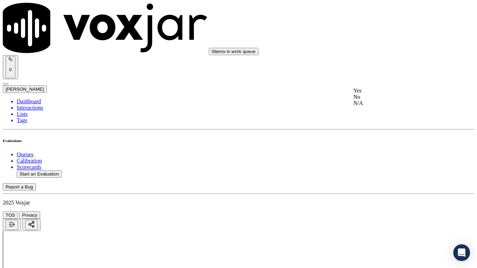
click at [380, 94] on div "Yes" at bounding box center [398, 91] width 89 height 6
click at [387, 190] on div "Yes" at bounding box center [398, 187] width 89 height 6
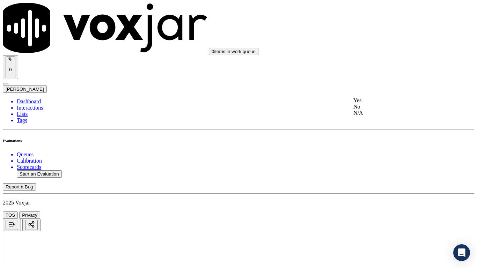
click at [387, 104] on div "Yes" at bounding box center [398, 100] width 89 height 6
click at [382, 208] on div "Yes" at bounding box center [398, 205] width 89 height 6
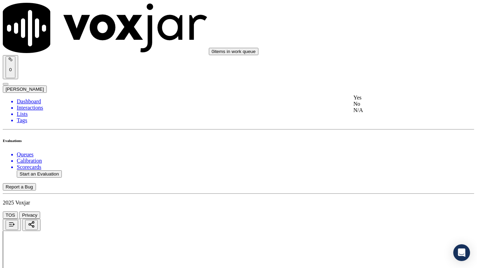
click at [388, 101] on div "Yes" at bounding box center [398, 98] width 89 height 6
click at [383, 212] on div "Yes" at bounding box center [398, 219] width 89 height 6
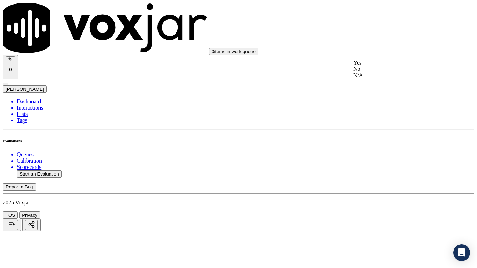
click at [377, 66] on div "Yes" at bounding box center [398, 63] width 89 height 6
click at [382, 154] on div "Yes" at bounding box center [398, 151] width 89 height 6
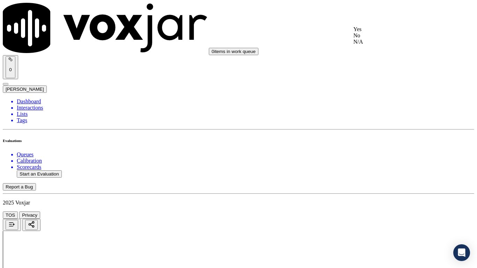
click at [372, 32] on div "Yes" at bounding box center [398, 29] width 89 height 6
click at [385, 129] on div "Yes" at bounding box center [398, 126] width 89 height 6
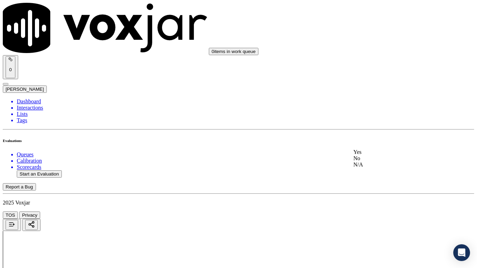
click at [392, 155] on div "Yes" at bounding box center [398, 152] width 89 height 6
drag, startPoint x: 387, startPoint y: 72, endPoint x: 396, endPoint y: 131, distance: 60.0
click at [387, 69] on div "Yes" at bounding box center [398, 66] width 89 height 6
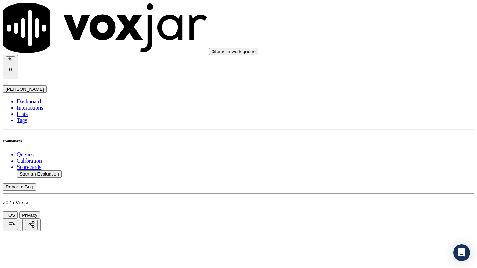
drag, startPoint x: 385, startPoint y: 174, endPoint x: 385, endPoint y: 183, distance: 9.1
click at [385, 193] on div "Yes" at bounding box center [398, 191] width 89 height 6
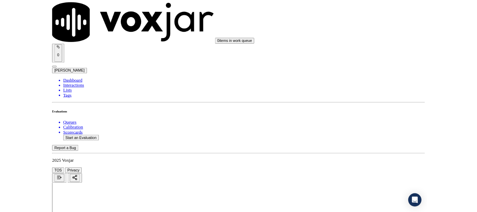
scroll to position [1933, 0]
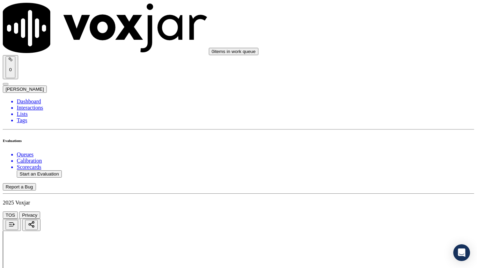
drag, startPoint x: 375, startPoint y: 80, endPoint x: 378, endPoint y: 86, distance: 5.9
click at [383, 96] on div "Yes" at bounding box center [398, 92] width 89 height 6
click at [388, 192] on div "Yes" at bounding box center [398, 189] width 89 height 6
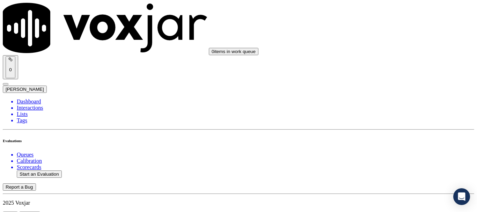
click at [50, 171] on button "Start an Evaluation" at bounding box center [39, 174] width 45 height 7
type input "20250811-121127_2342630347-all.mp3"
type input "[PERSON_NAME]"
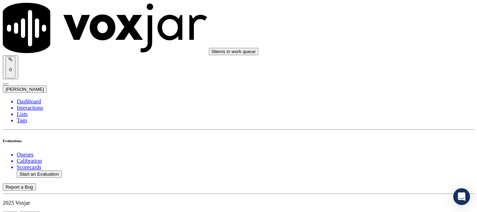
type input "[DATE]T21:05"
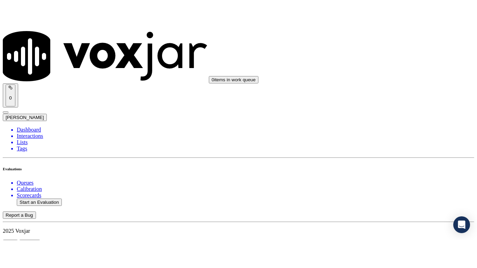
scroll to position [105, 0]
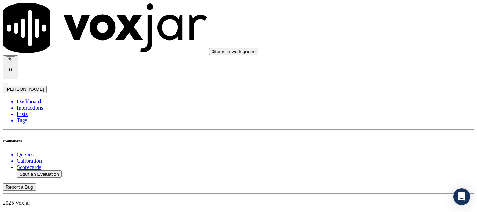
type input "[PERSON_NAME]"
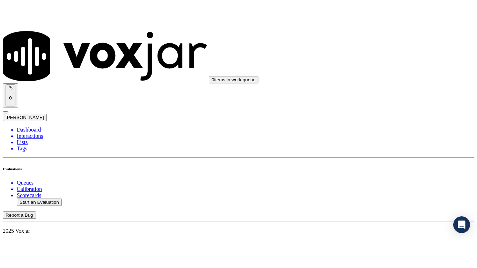
scroll to position [88, 0]
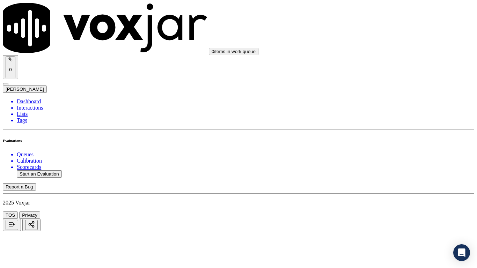
click at [393, 144] on div "Yes" at bounding box center [398, 141] width 89 height 6
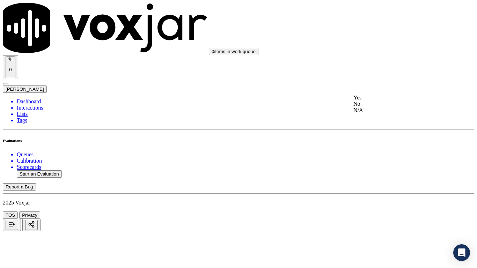
click at [391, 101] on div "Yes" at bounding box center [398, 98] width 89 height 6
click at [390, 189] on div "Yes" at bounding box center [398, 186] width 89 height 6
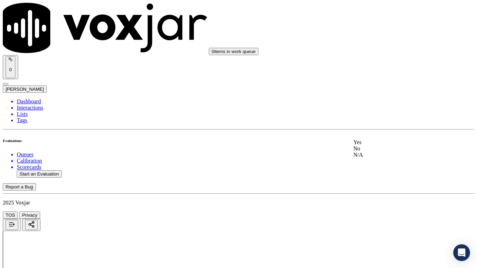
drag, startPoint x: 395, startPoint y: 146, endPoint x: 401, endPoint y: 184, distance: 38.9
click at [394, 146] on div "Yes" at bounding box center [398, 142] width 89 height 6
click at [381, 205] on div "Yes" at bounding box center [398, 202] width 89 height 6
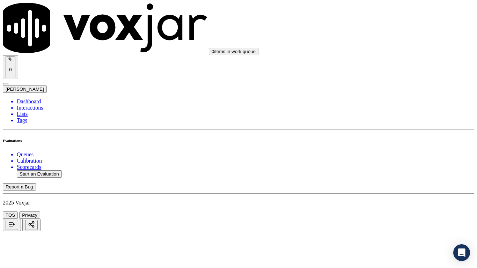
click at [379, 60] on div "N/A" at bounding box center [398, 60] width 89 height 6
drag, startPoint x: 389, startPoint y: 134, endPoint x: 389, endPoint y: 144, distance: 9.4
click at [384, 174] on div "N/A" at bounding box center [398, 173] width 89 height 6
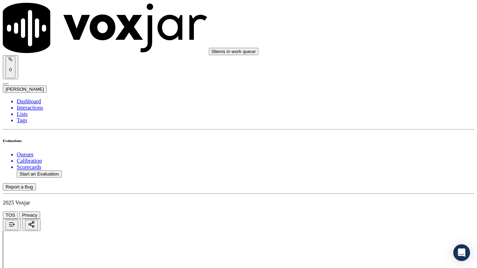
drag, startPoint x: 390, startPoint y: 229, endPoint x: 380, endPoint y: 241, distance: 16.1
click at [384, 188] on div "Yes" at bounding box center [398, 185] width 89 height 6
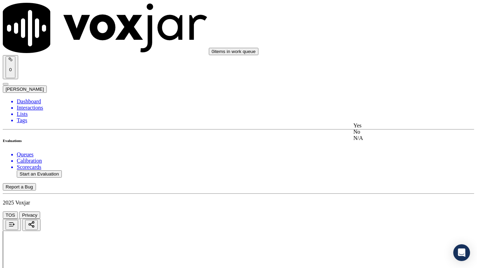
click at [386, 129] on div "Yes" at bounding box center [398, 126] width 89 height 6
drag, startPoint x: 378, startPoint y: 65, endPoint x: 378, endPoint y: 76, distance: 10.5
click at [379, 85] on div "Yes" at bounding box center [398, 82] width 89 height 6
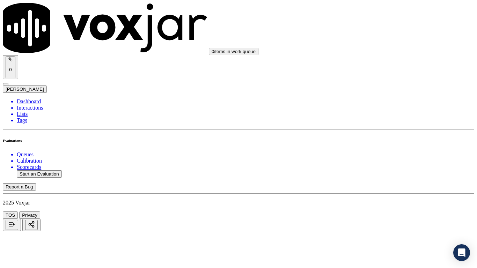
click at [383, 172] on div "Yes" at bounding box center [398, 170] width 89 height 6
click at [383, 68] on div "Yes" at bounding box center [398, 66] width 89 height 6
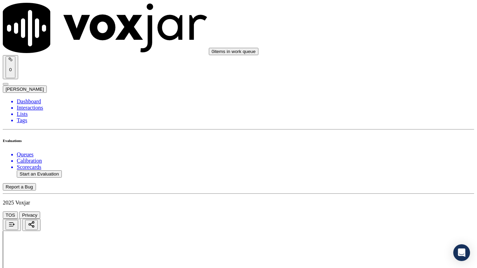
click at [392, 206] on div "Yes" at bounding box center [398, 203] width 89 height 6
click at [389, 83] on div "Yes" at bounding box center [398, 80] width 89 height 6
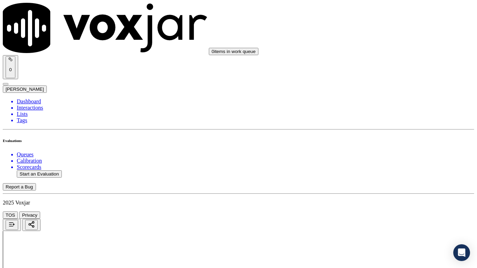
drag, startPoint x: 380, startPoint y: 157, endPoint x: 379, endPoint y: 161, distance: 4.6
click at [381, 171] on div "Yes" at bounding box center [398, 168] width 89 height 6
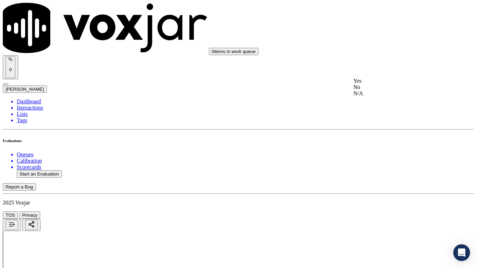
click at [388, 84] on div "Yes" at bounding box center [398, 81] width 89 height 6
drag, startPoint x: 381, startPoint y: 155, endPoint x: 381, endPoint y: 162, distance: 7.0
click at [385, 172] on div "Yes" at bounding box center [398, 169] width 89 height 6
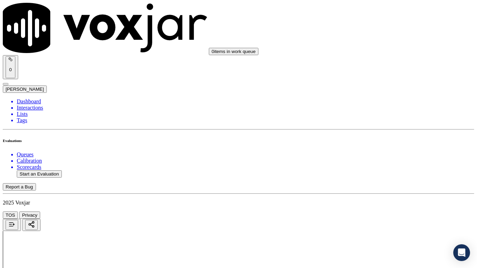
click at [383, 118] on div "Yes" at bounding box center [398, 117] width 89 height 6
click at [386, 93] on div "Yes" at bounding box center [398, 91] width 89 height 6
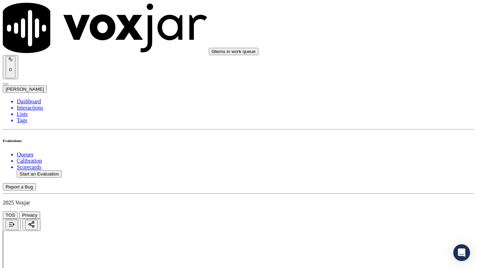
scroll to position [1677, 0]
click at [388, 139] on div "Yes" at bounding box center [398, 135] width 89 height 6
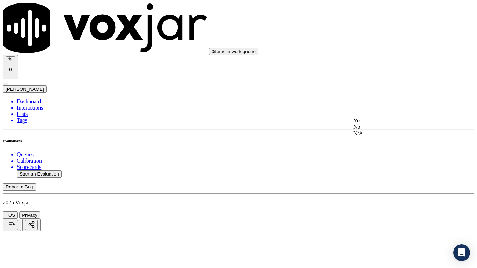
click at [386, 122] on div "Yes" at bounding box center [398, 121] width 89 height 6
drag, startPoint x: 386, startPoint y: 212, endPoint x: 390, endPoint y: 216, distance: 6.2
click at [385, 212] on div "Yes" at bounding box center [398, 209] width 89 height 6
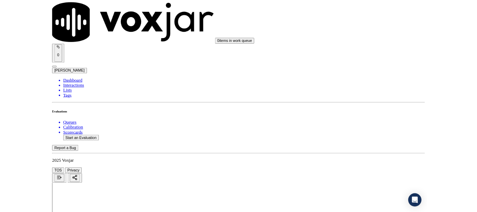
scroll to position [1933, 0]
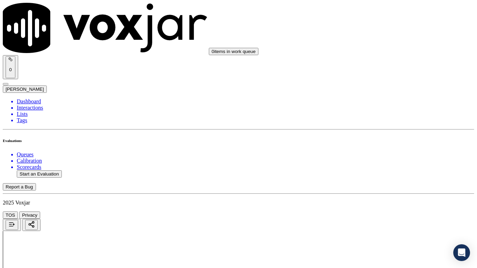
drag, startPoint x: 380, startPoint y: 194, endPoint x: 380, endPoint y: 217, distance: 23.1
click at [380, 192] on div "Yes" at bounding box center [398, 189] width 89 height 6
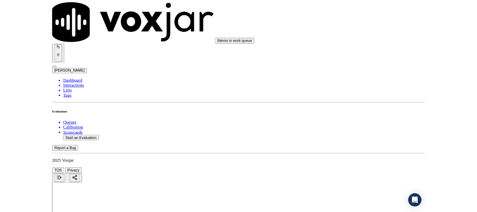
scroll to position [105, 0]
